Goal: Task Accomplishment & Management: Use online tool/utility

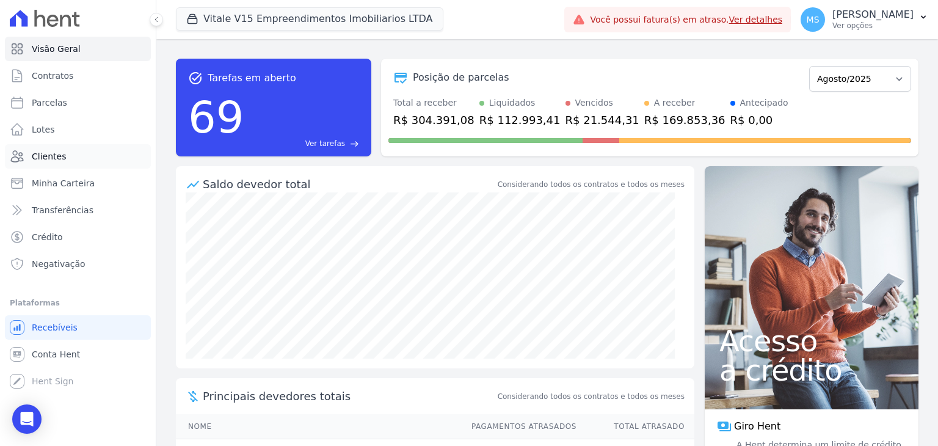
click at [33, 148] on link "Clientes" at bounding box center [78, 156] width 146 height 24
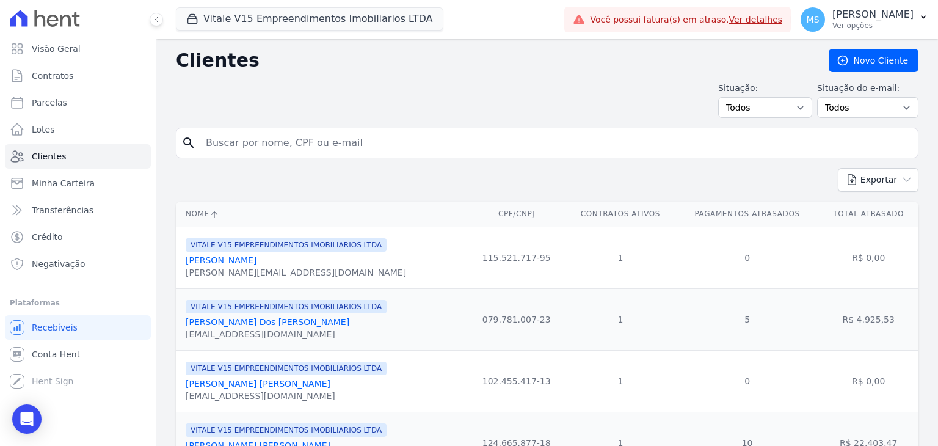
click at [247, 141] on input "search" at bounding box center [556, 143] width 715 height 24
type input "[PERSON_NAME]"
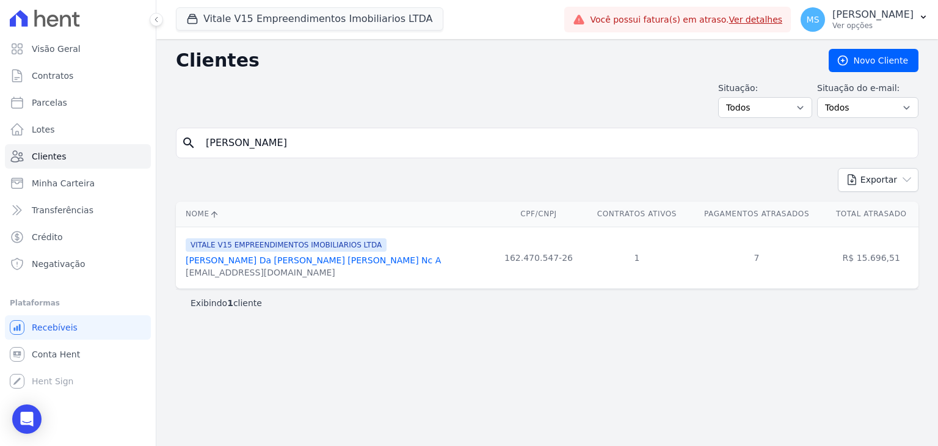
click at [326, 262] on link "[PERSON_NAME] Da [PERSON_NAME] [PERSON_NAME] Nc A" at bounding box center [313, 260] width 255 height 10
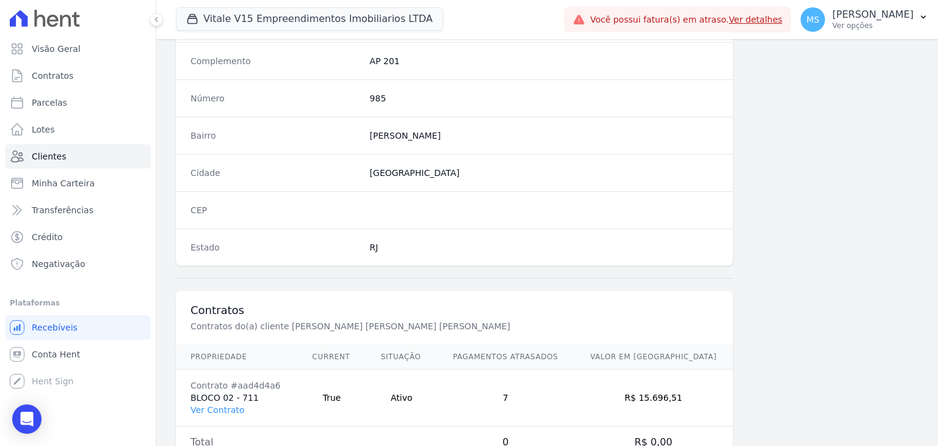
scroll to position [693, 0]
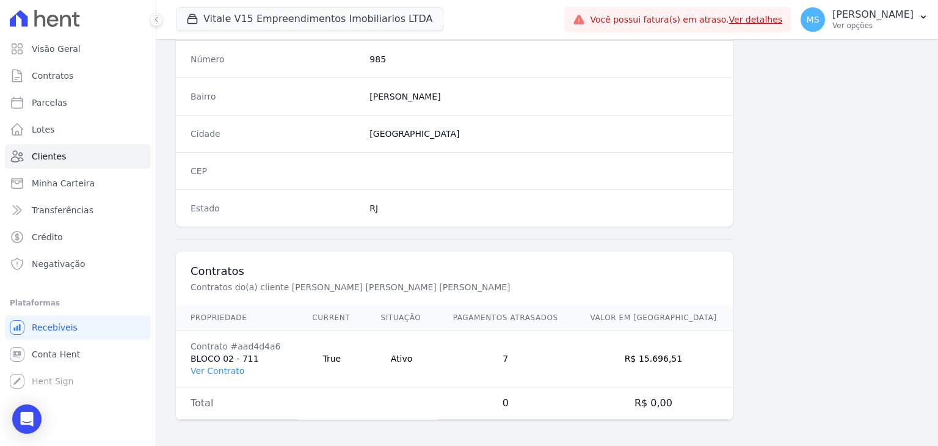
click at [219, 374] on td "Contrato #aad4d4a6 BLOCO 02 - 711 Ver Contrato" at bounding box center [237, 359] width 122 height 57
click at [216, 368] on link "Ver Contrato" at bounding box center [218, 371] width 54 height 10
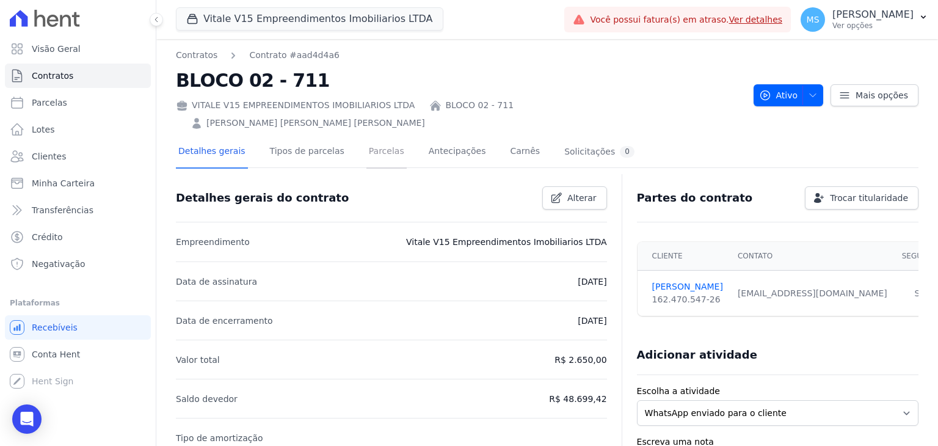
click at [367, 141] on link "Parcelas" at bounding box center [387, 152] width 40 height 32
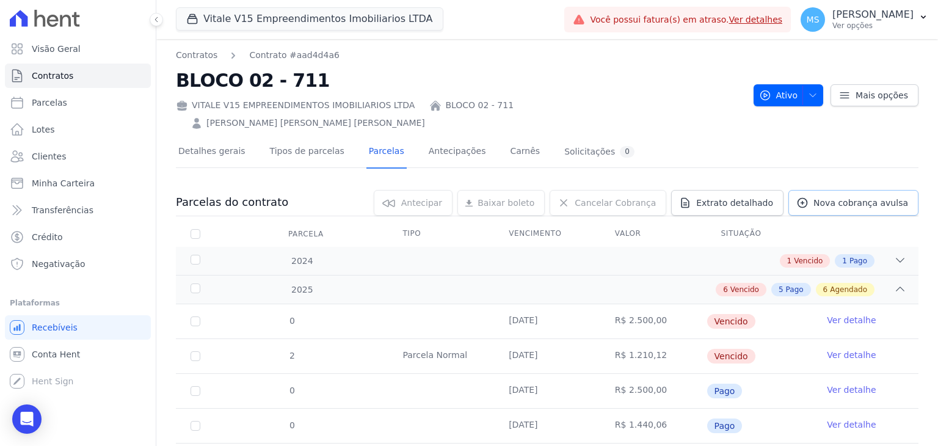
click at [844, 197] on span "Nova cobrança avulsa" at bounding box center [861, 203] width 95 height 12
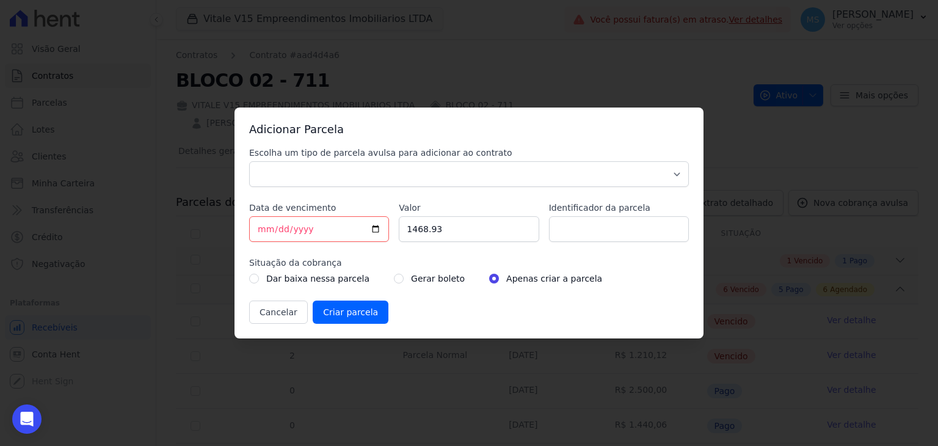
click at [331, 158] on label "Escolha um tipo de parcela avulsa para adicionar ao contrato" at bounding box center [469, 153] width 440 height 12
click at [331, 161] on select "Parcela Normal Sinal Caução Intercalada Chaves Pré Chaves Pós Chaves Taxas Quit…" at bounding box center [469, 174] width 440 height 26
drag, startPoint x: 330, startPoint y: 169, endPoint x: 321, endPoint y: 186, distance: 18.6
click at [330, 169] on select "Parcela Normal Sinal Caução Intercalada Chaves Pré Chaves Pós Chaves Taxas Quit…" at bounding box center [469, 174] width 440 height 26
select select "others"
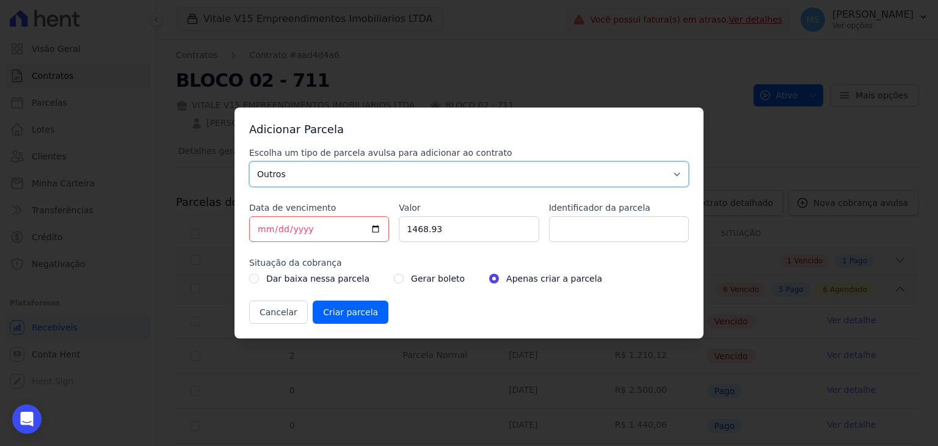
click at [249, 161] on select "Parcela Normal Sinal Caução Intercalada Chaves Pré Chaves Pós Chaves Taxas Quit…" at bounding box center [469, 174] width 440 height 26
drag, startPoint x: 454, startPoint y: 229, endPoint x: 396, endPoint y: 228, distance: 58.0
click at [401, 228] on input "1468.93" at bounding box center [469, 229] width 140 height 26
type input "1529.65"
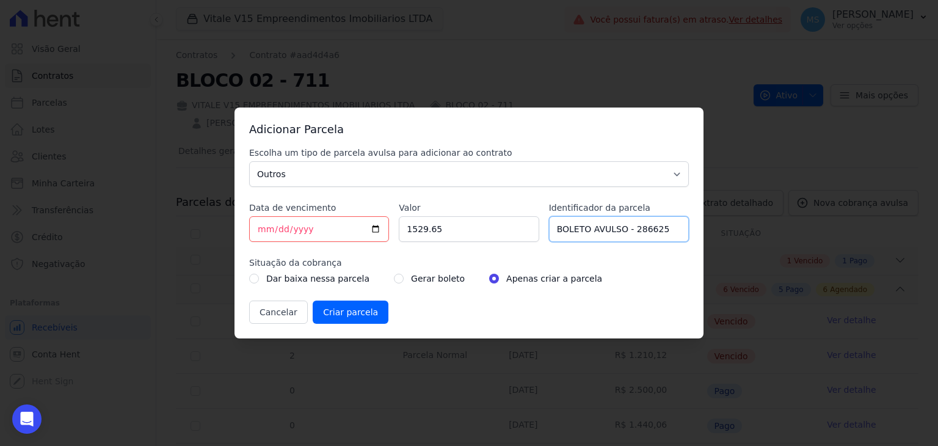
type input "BOLETO AVULSO - 286625"
click at [394, 279] on input "radio" at bounding box center [399, 279] width 10 height 10
radio input "true"
click at [358, 309] on input "Criar parcela" at bounding box center [351, 312] width 76 height 23
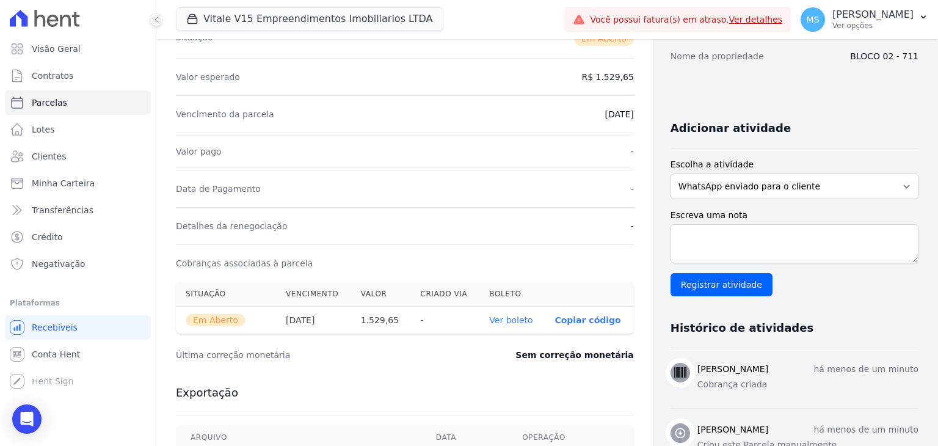
scroll to position [305, 0]
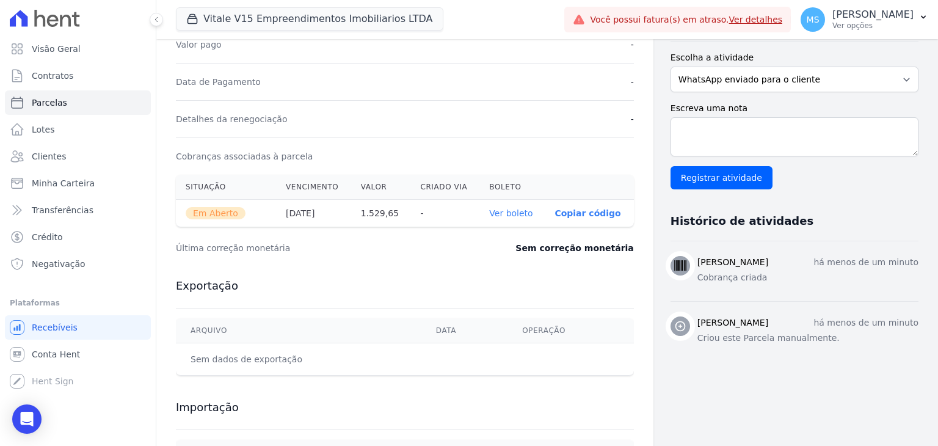
click at [508, 216] on link "Ver boleto" at bounding box center [510, 213] width 43 height 10
